Goal: Information Seeking & Learning: Learn about a topic

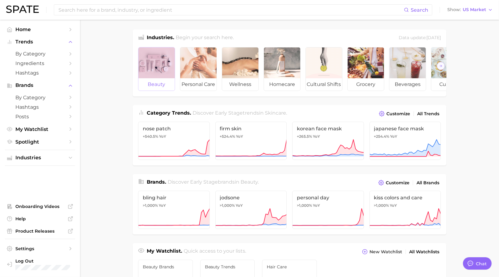
click at [143, 60] on div at bounding box center [157, 62] width 36 height 31
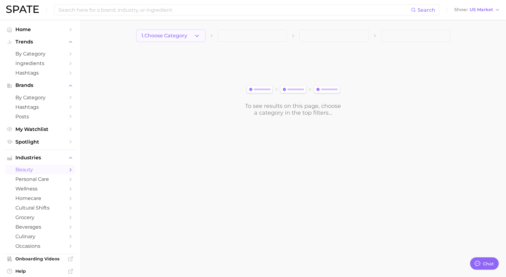
click at [151, 35] on span "1. Choose Category" at bounding box center [164, 36] width 46 height 6
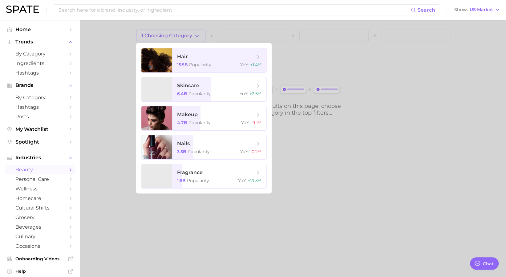
drag, startPoint x: 478, startPoint y: 119, endPoint x: 471, endPoint y: 118, distance: 6.8
click at [478, 119] on div at bounding box center [253, 138] width 506 height 277
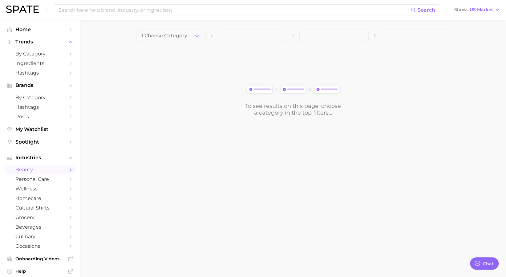
click at [52, 169] on span "beauty" at bounding box center [39, 170] width 49 height 6
click at [50, 172] on span "beauty" at bounding box center [39, 170] width 49 height 6
click at [61, 172] on link "beauty" at bounding box center [40, 170] width 70 height 10
click at [177, 147] on body "Search Show US Market Home Trends by Category Ingredients Hashtags Brands by Ca…" at bounding box center [253, 138] width 506 height 277
click at [191, 36] on button "1. Choose Category" at bounding box center [170, 36] width 69 height 12
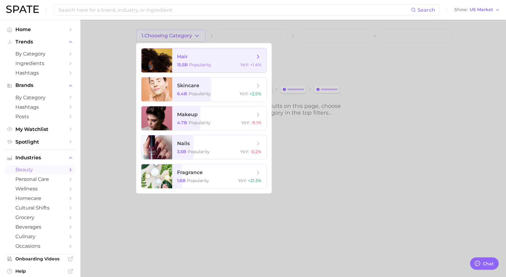
click at [194, 62] on span "Popularity" at bounding box center [200, 65] width 22 height 6
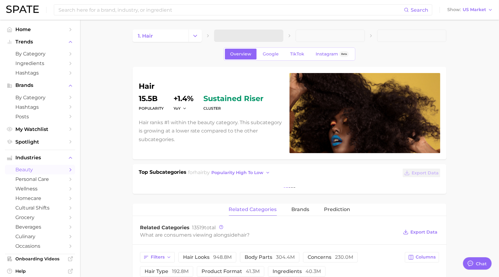
type textarea "x"
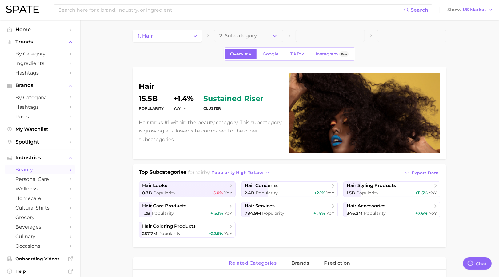
click at [303, 47] on div "Overview Google TikTok Instagram Beta" at bounding box center [290, 53] width 132 height 13
click at [298, 55] on span "TikTok" at bounding box center [297, 53] width 14 height 5
